Goal: Task Accomplishment & Management: Manage account settings

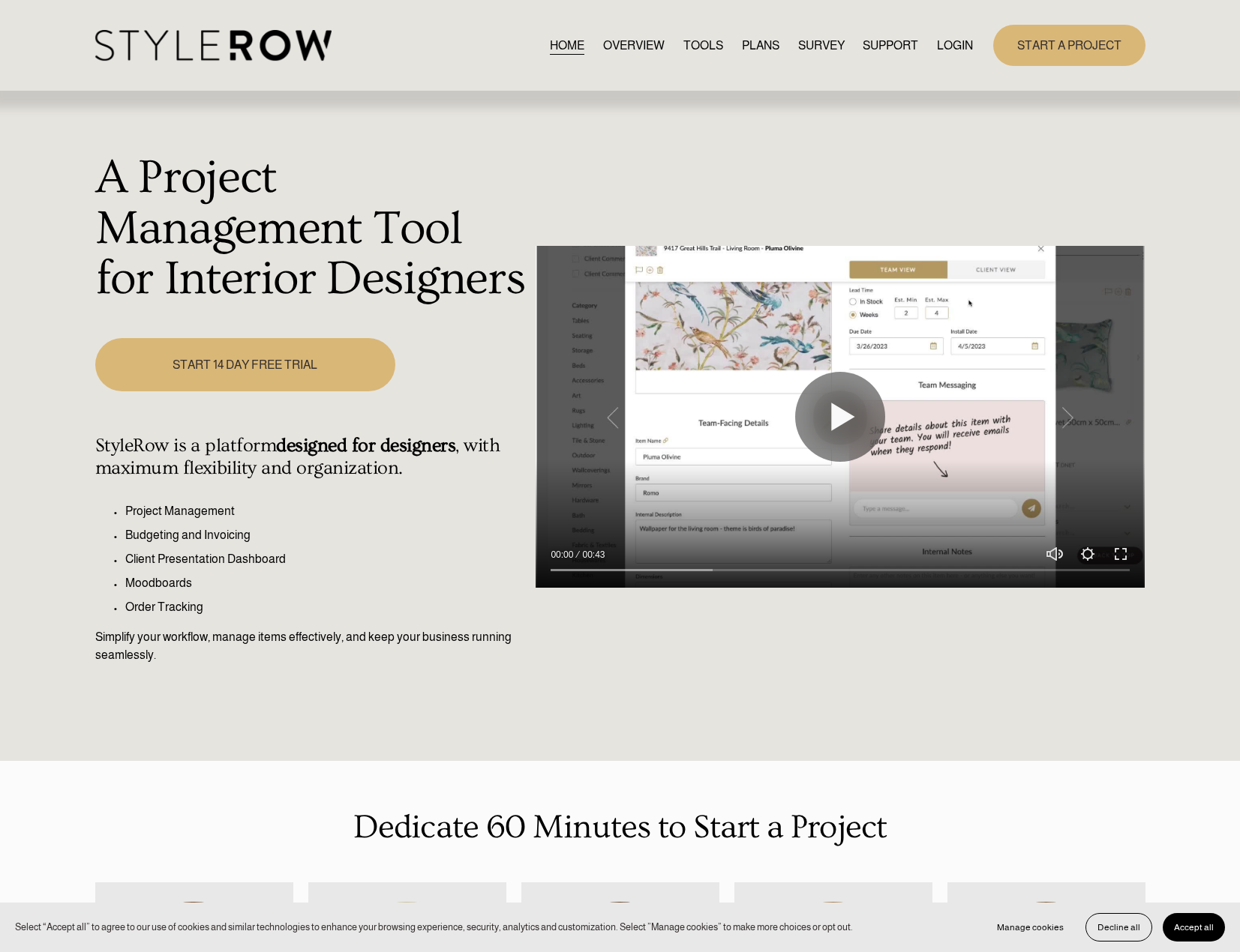
click at [954, 43] on link "LOGIN" at bounding box center [955, 45] width 36 height 20
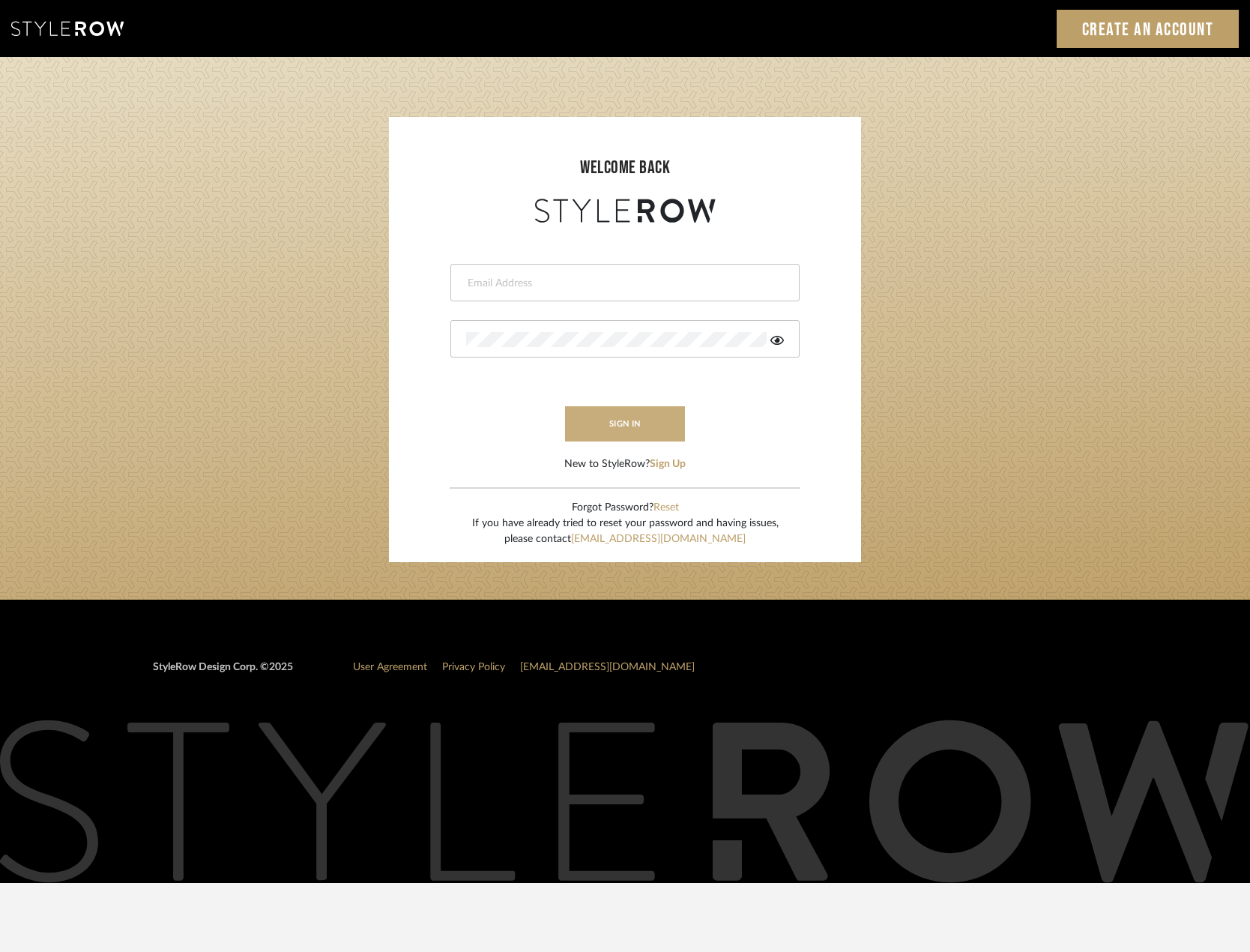
type input "[PERSON_NAME][EMAIL_ADDRESS][DOMAIN_NAME]"
click at [600, 432] on button "sign in" at bounding box center [625, 424] width 120 height 35
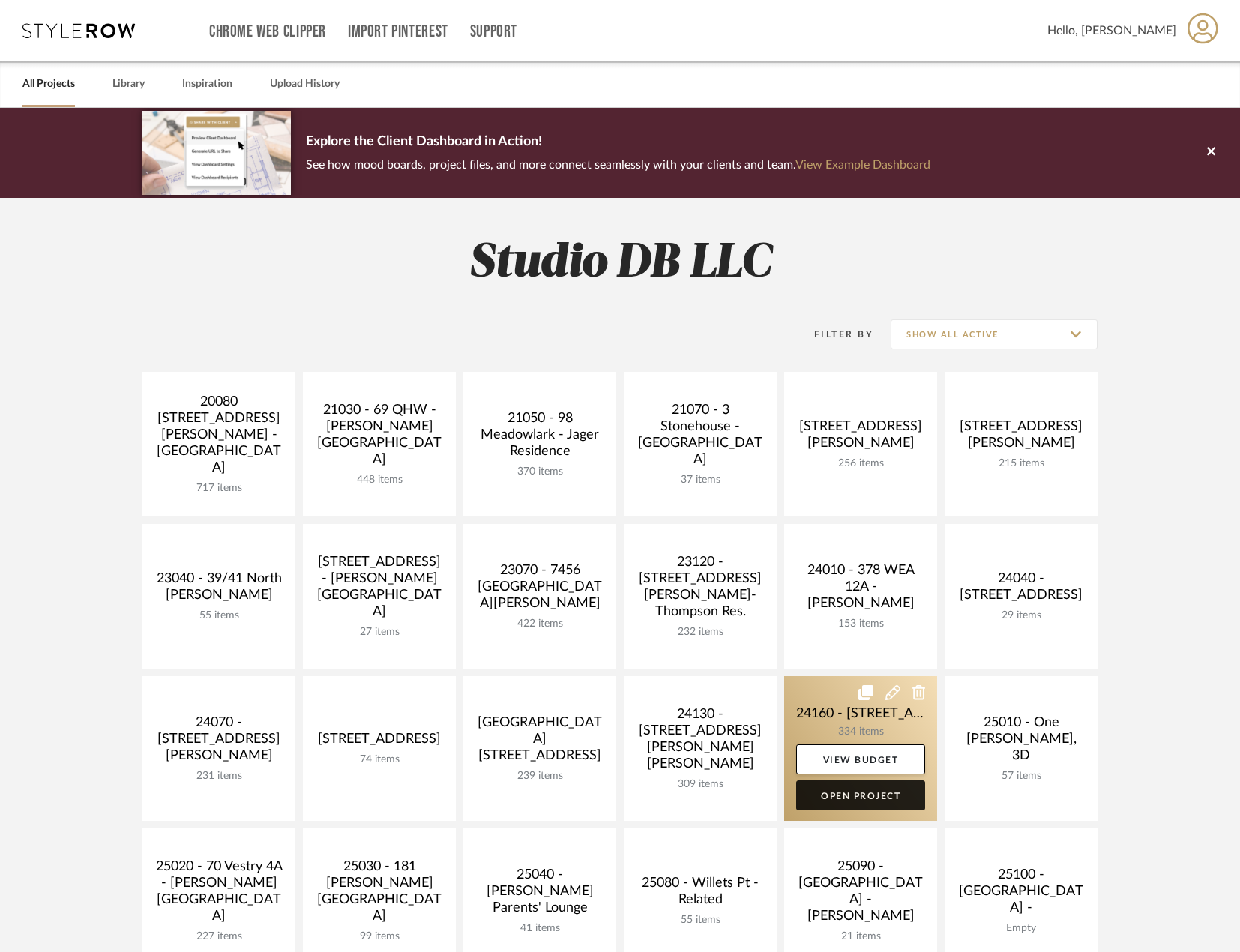
click at [864, 800] on link "Open Project" at bounding box center [860, 796] width 129 height 30
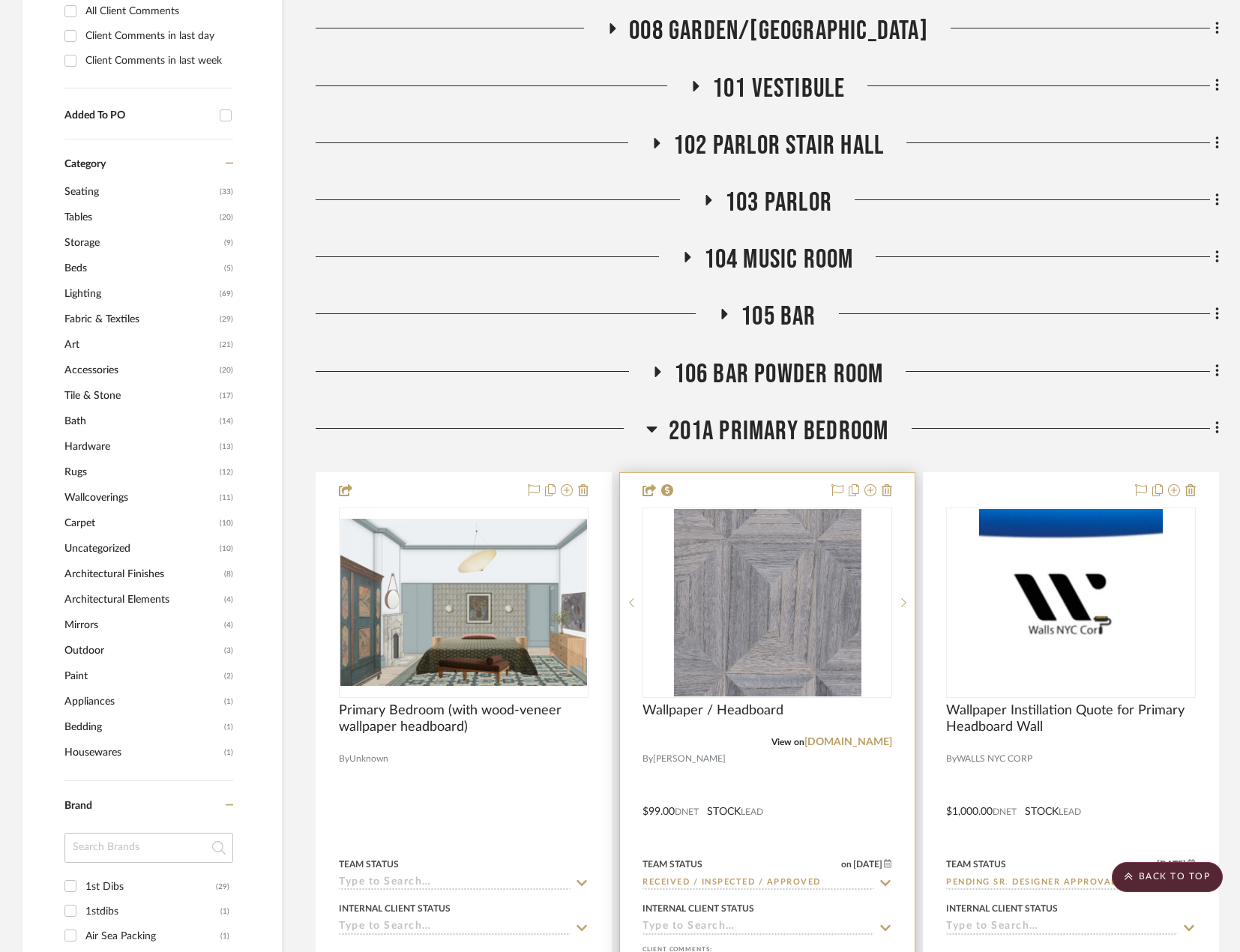
scroll to position [1125, 0]
